Goal: Obtain resource: Download file/media

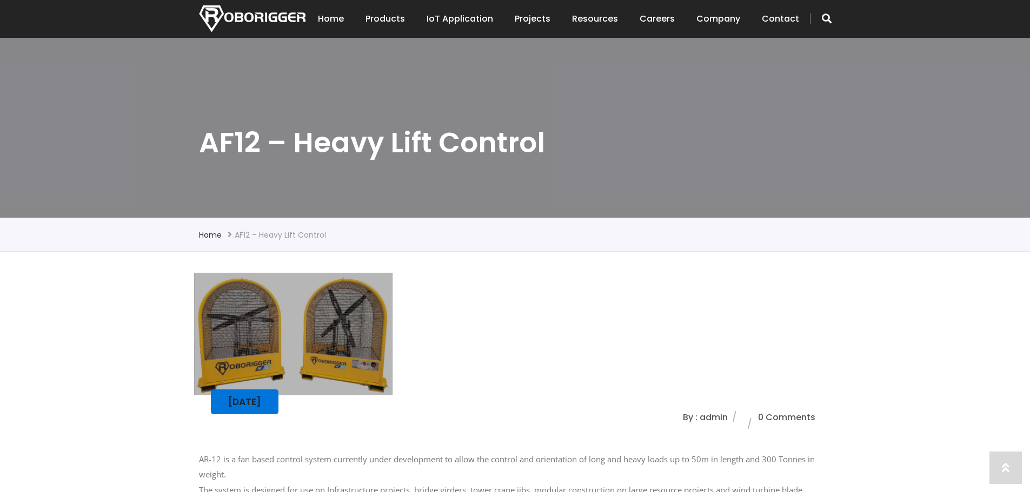
scroll to position [270, 0]
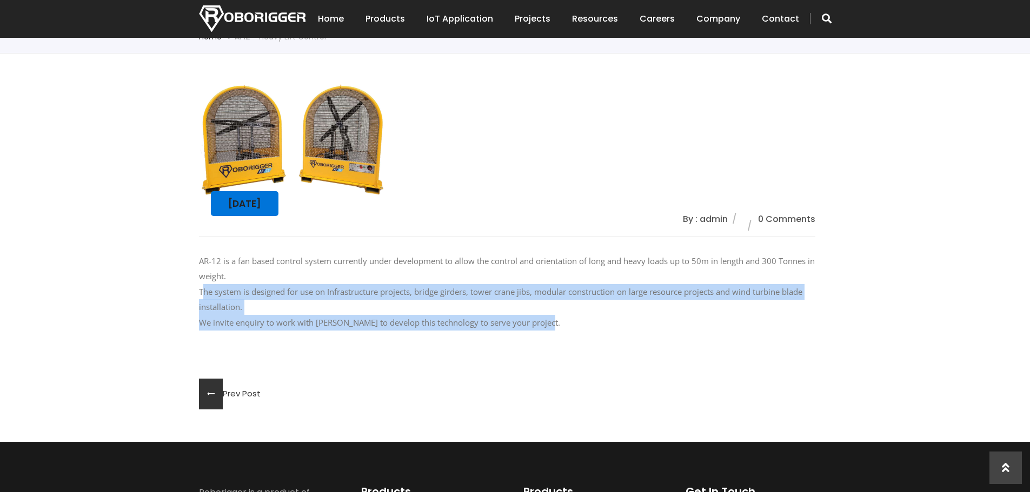
drag, startPoint x: 503, startPoint y: 321, endPoint x: 189, endPoint y: 289, distance: 315.7
click at [189, 289] on div "[DATE] By : admin 0 Comments AR-12 is a fan based control system currently unde…" at bounding box center [515, 248] width 1030 height 389
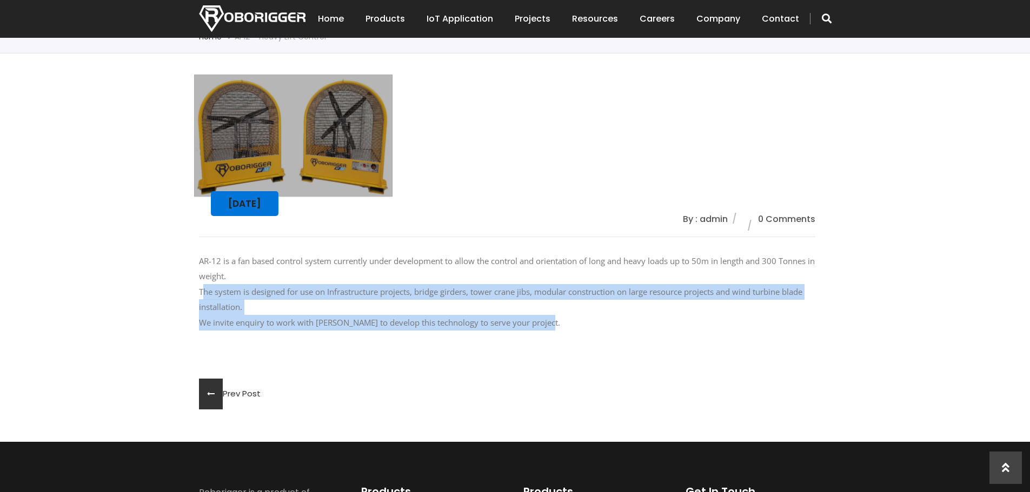
click at [322, 309] on p "AR-12 is a fan based control system currently under development to allow the co…" at bounding box center [507, 292] width 616 height 77
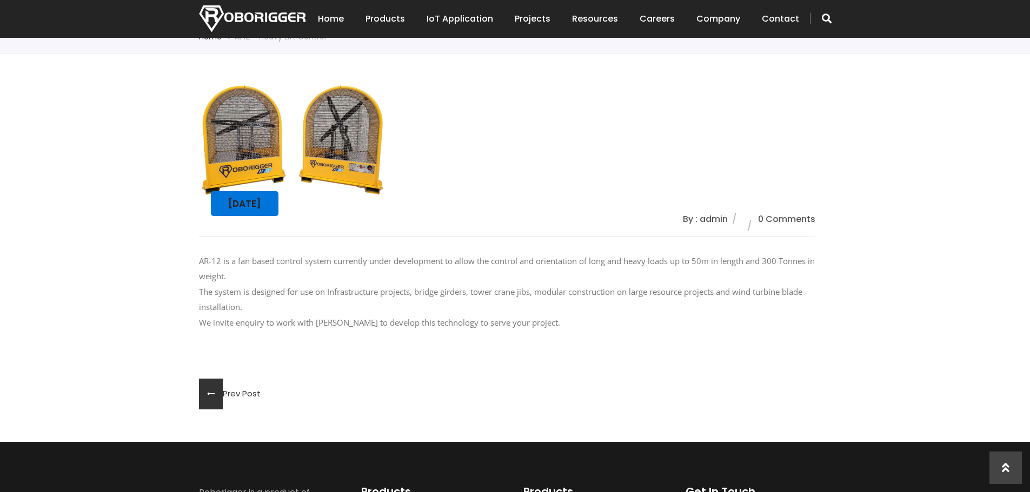
scroll to position [0, 0]
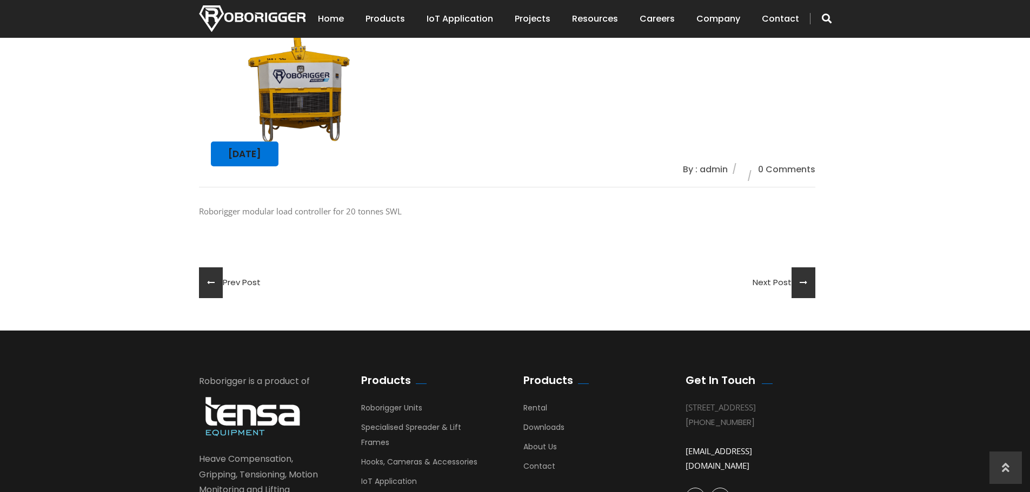
scroll to position [324, 0]
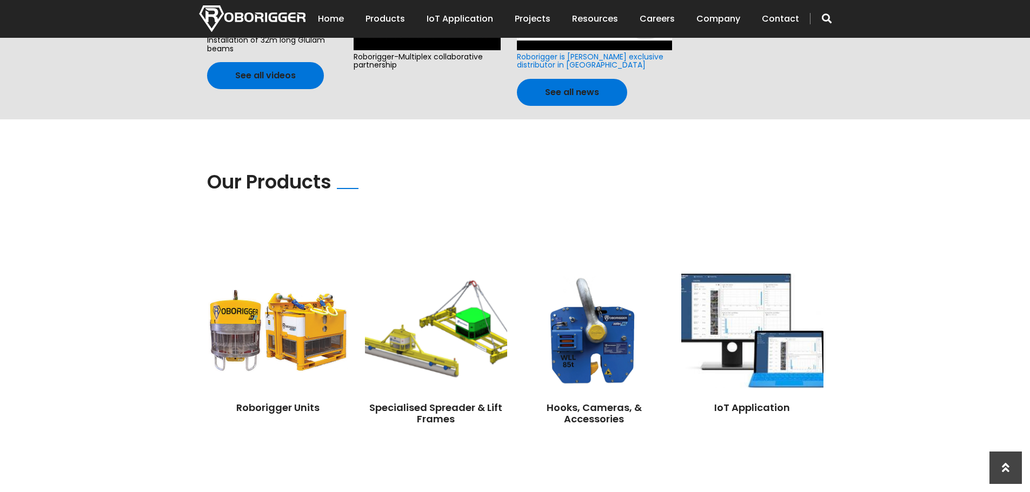
scroll to position [162, 0]
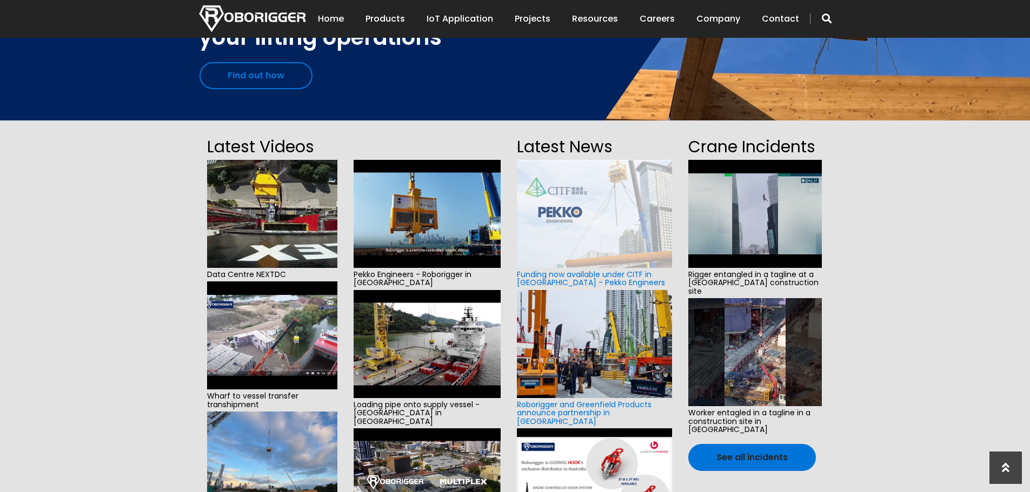
click at [268, 78] on link "Find out how" at bounding box center [255, 75] width 113 height 27
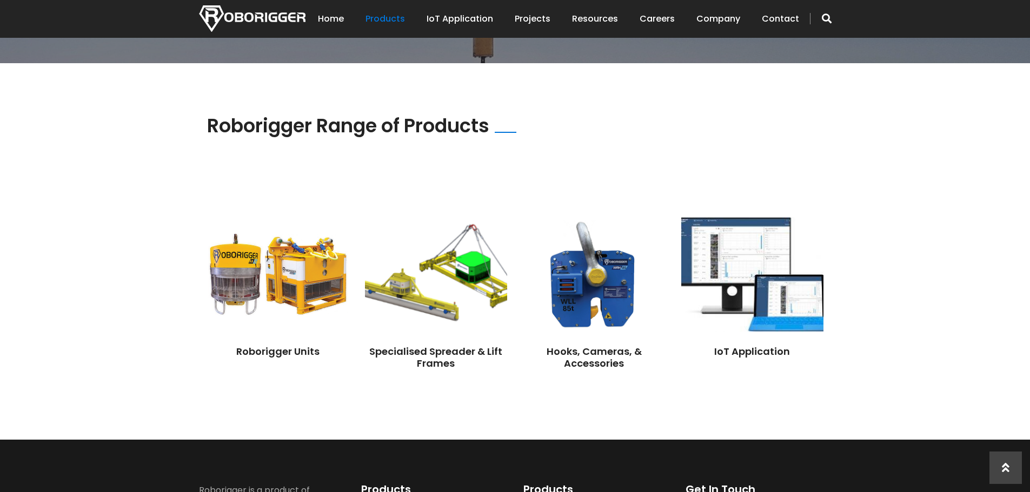
scroll to position [865, 0]
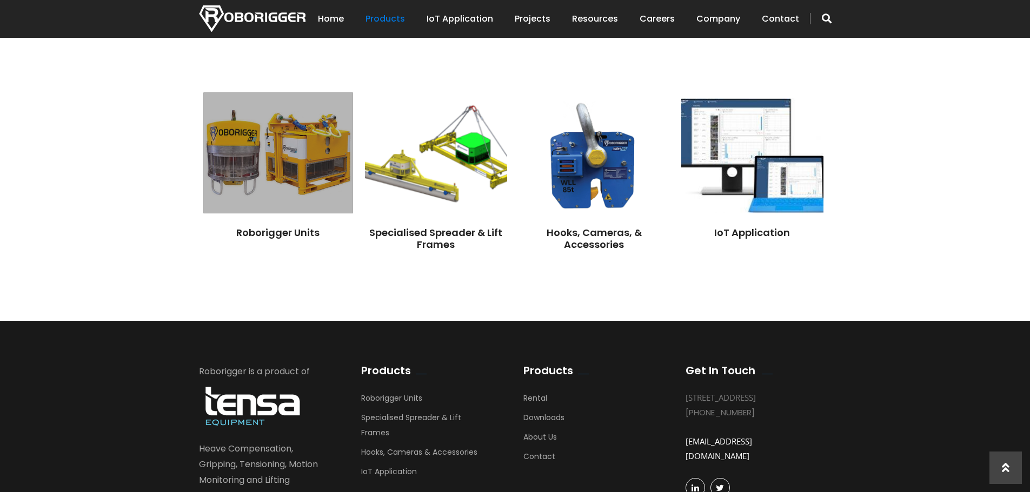
click at [304, 179] on img at bounding box center [277, 153] width 149 height 121
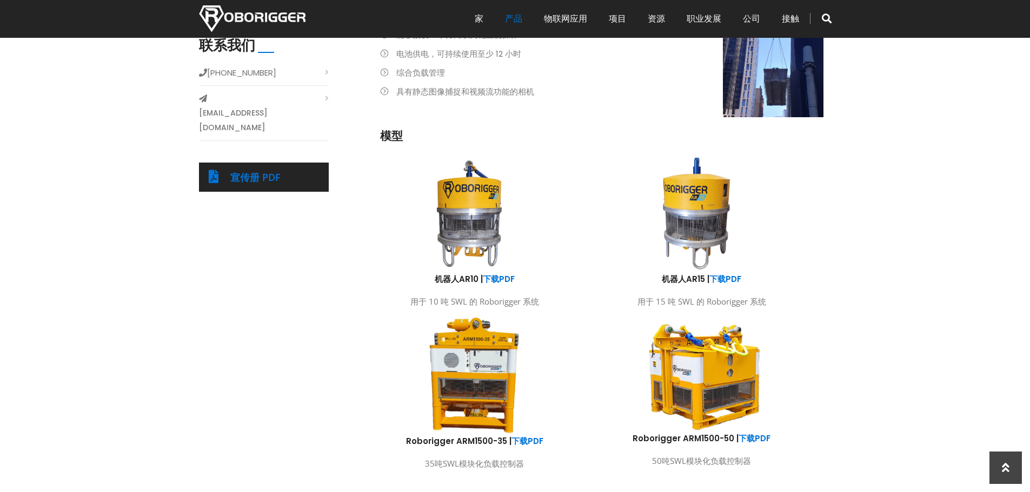
scroll to position [432, 0]
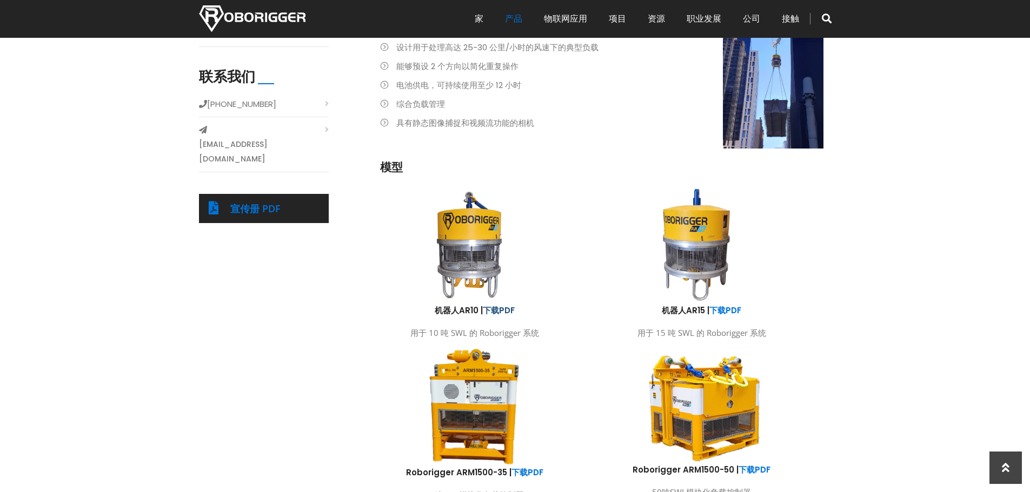
click at [504, 308] on font "下载PDF" at bounding box center [499, 310] width 32 height 11
